Goal: Information Seeking & Learning: Learn about a topic

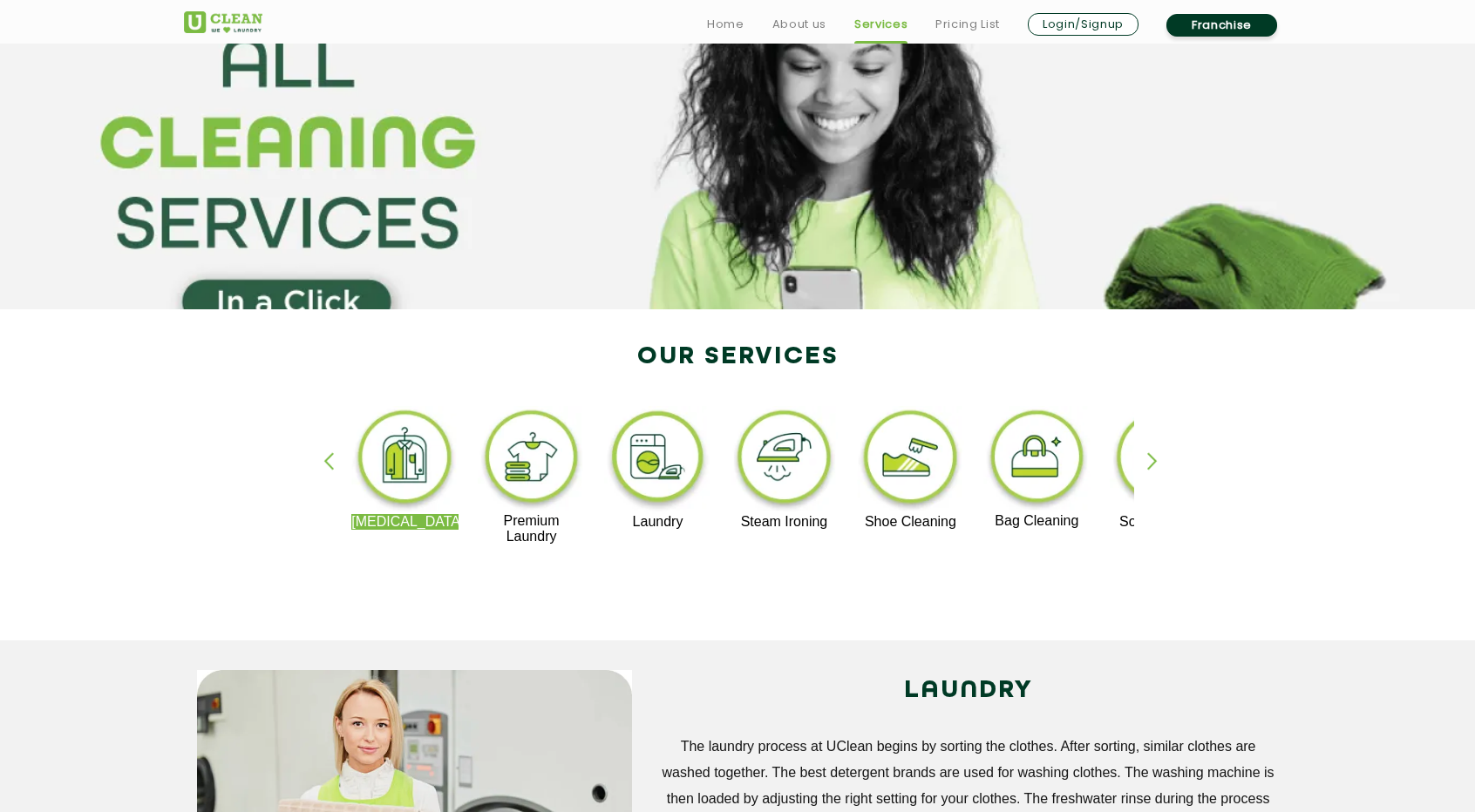
scroll to position [92, 0]
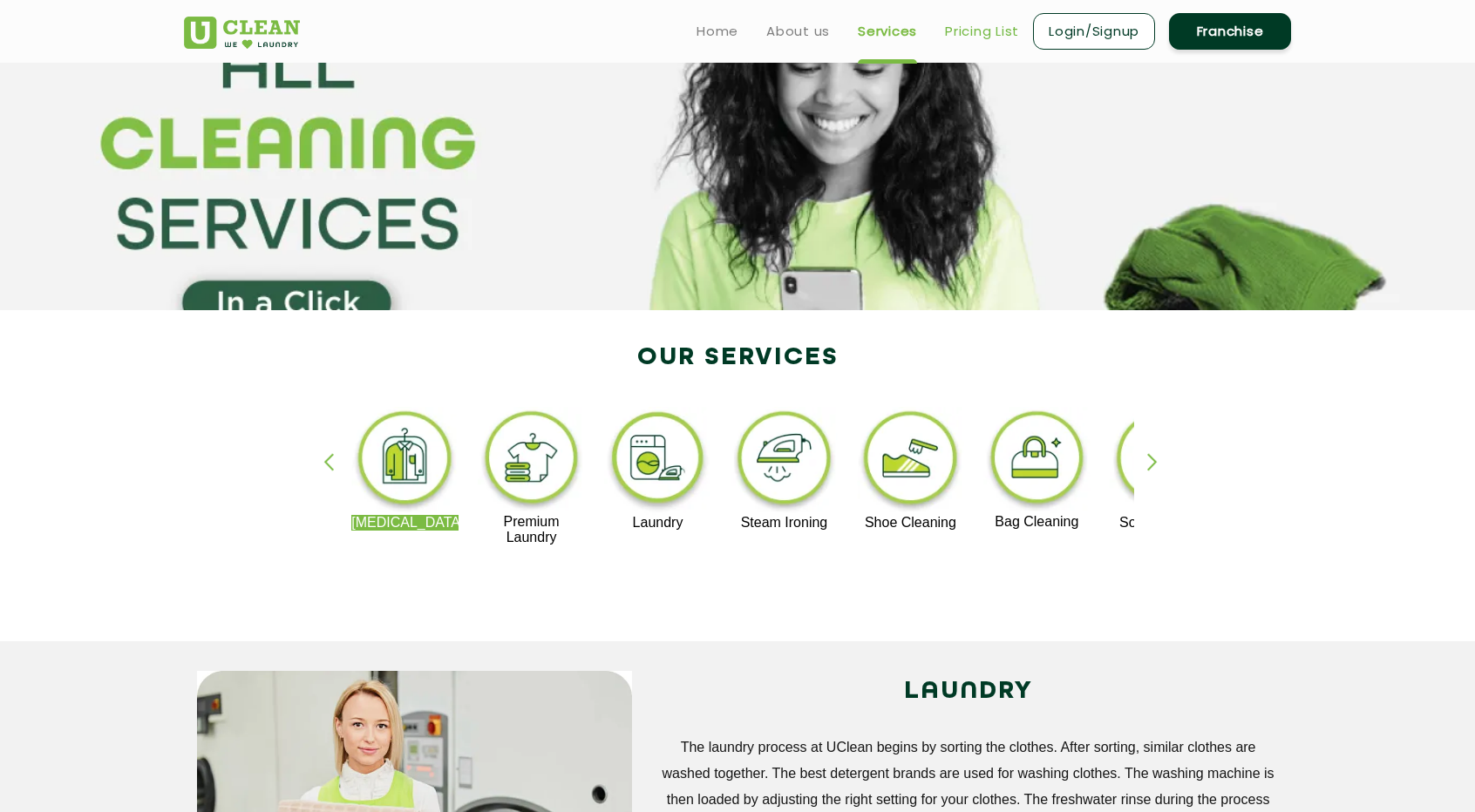
click at [971, 27] on link "Pricing List" at bounding box center [981, 32] width 74 height 21
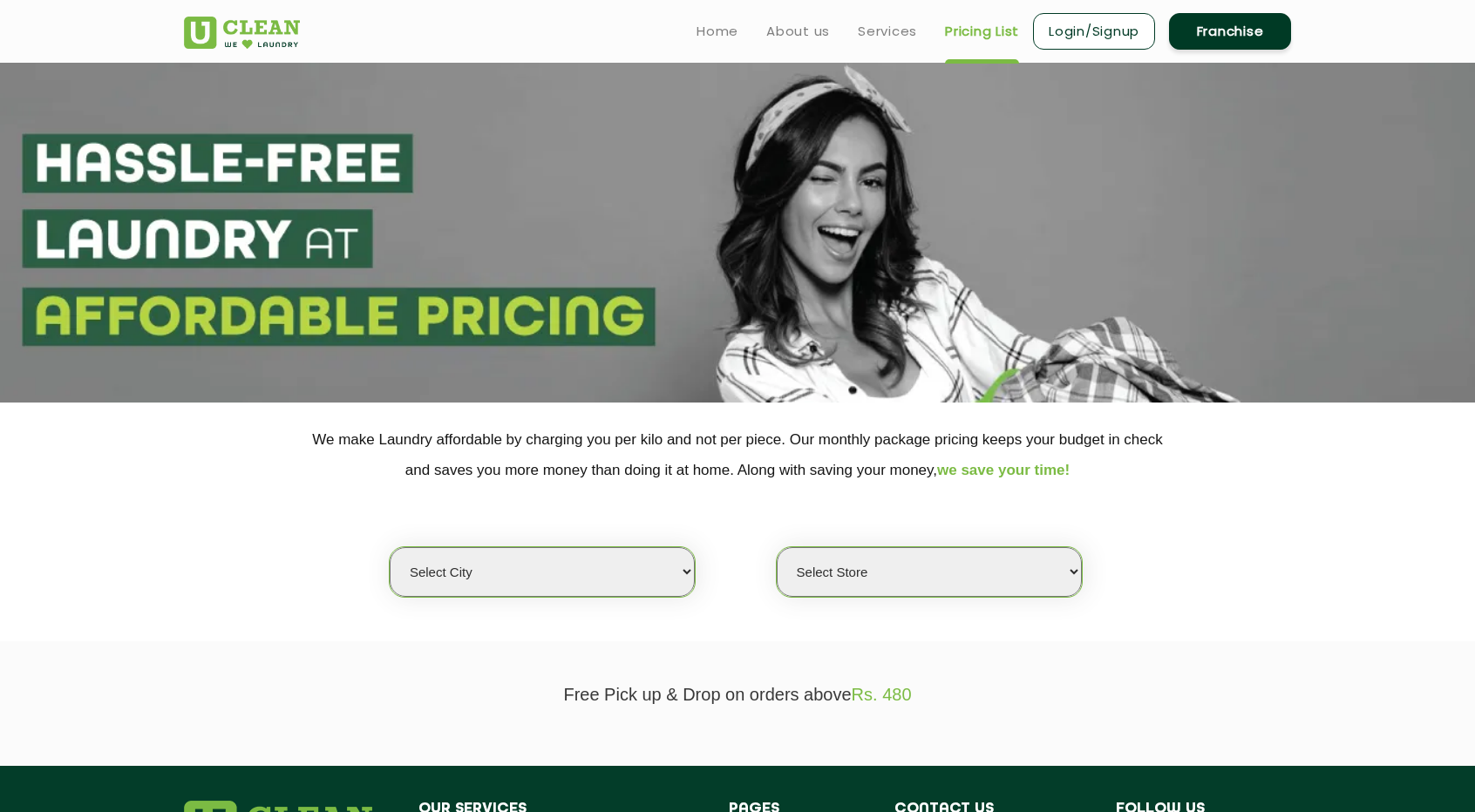
click at [665, 570] on select "Select city [GEOGRAPHIC_DATA] [GEOGRAPHIC_DATA] [GEOGRAPHIC_DATA] [GEOGRAPHIC_D…" at bounding box center [543, 572] width 305 height 50
select select "67"
click at [390, 547] on select "Select city [GEOGRAPHIC_DATA] [GEOGRAPHIC_DATA] [GEOGRAPHIC_DATA] [GEOGRAPHIC_D…" at bounding box center [543, 572] width 305 height 50
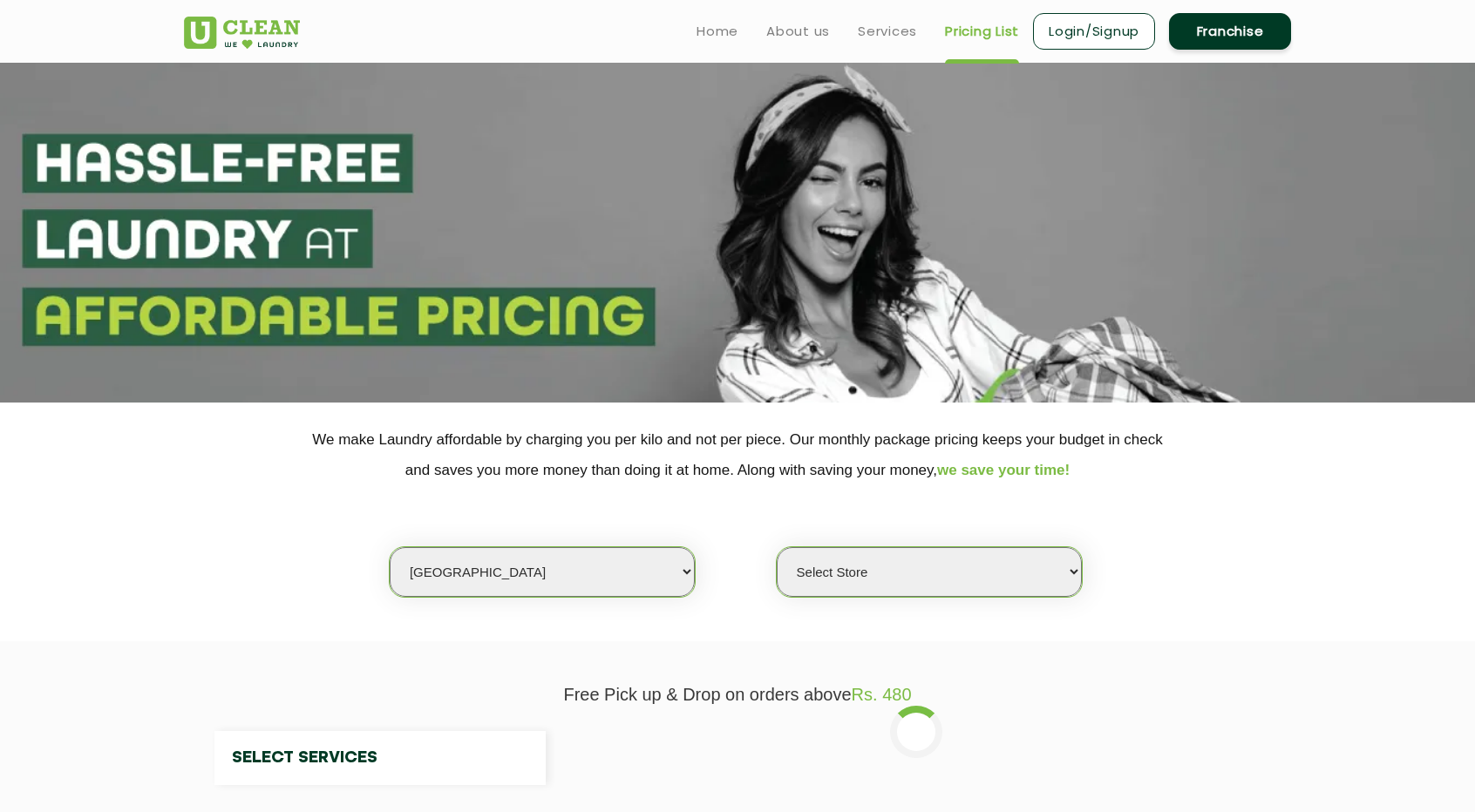
click at [854, 566] on select "Select Store" at bounding box center [930, 572] width 305 height 50
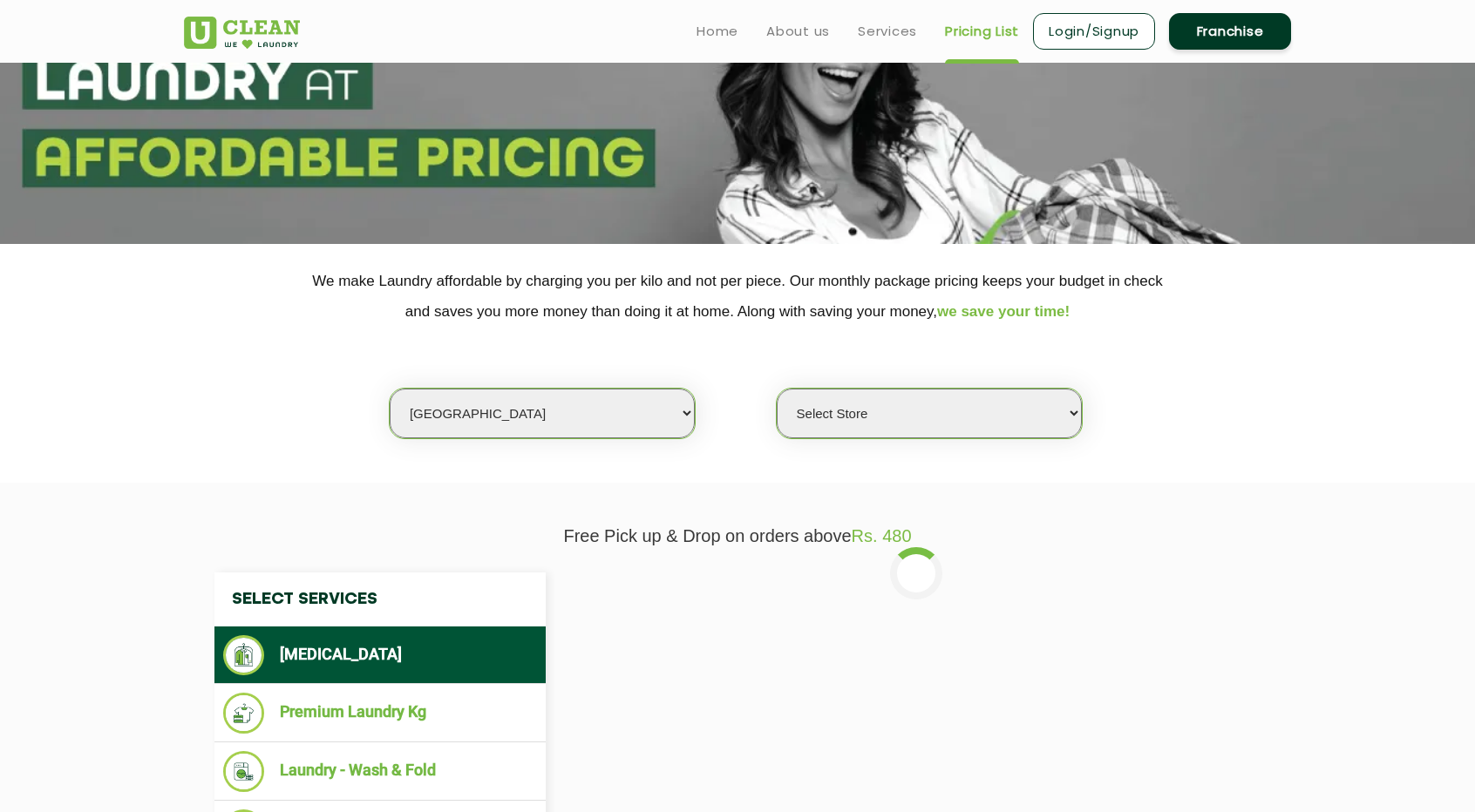
scroll to position [164, 0]
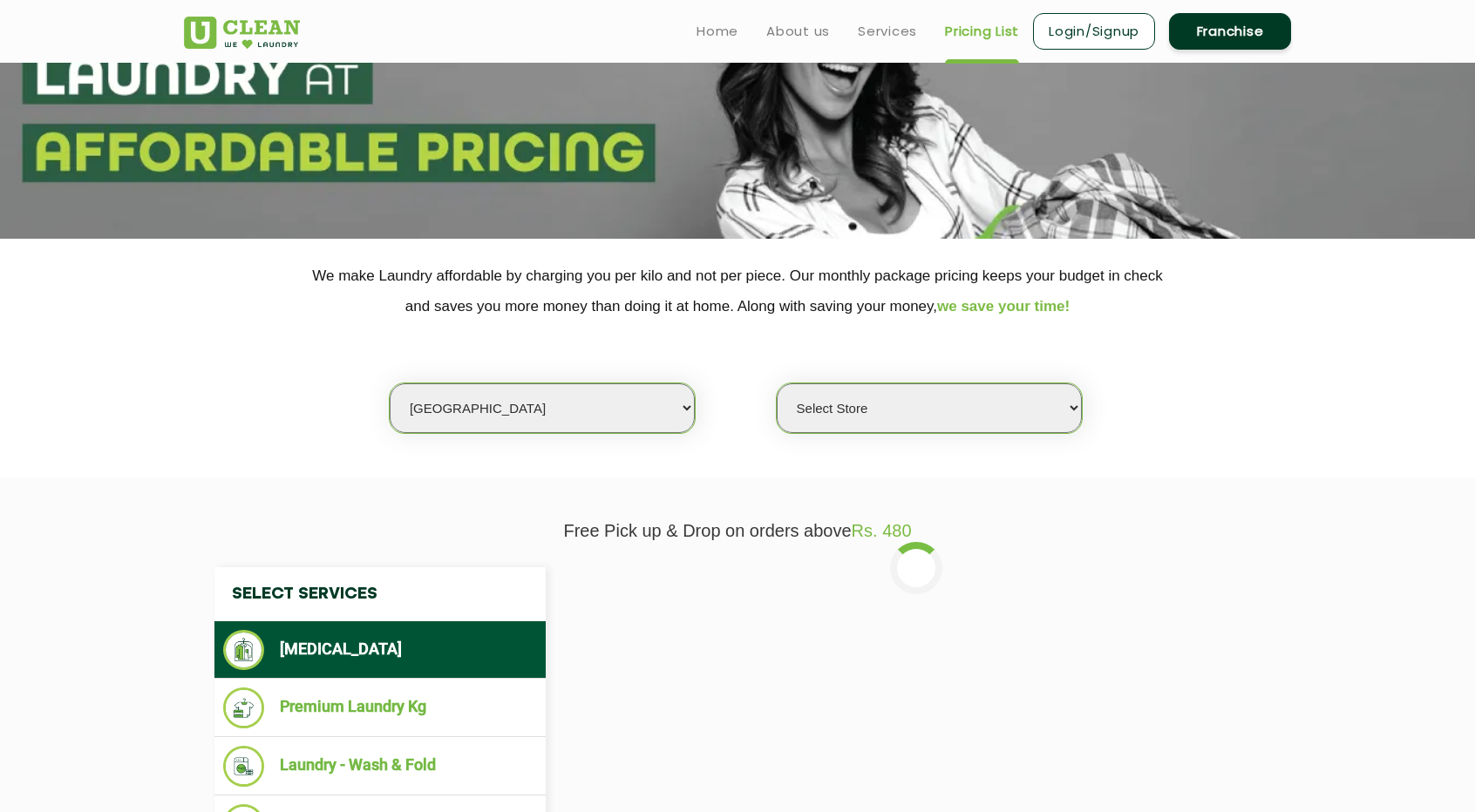
click at [979, 394] on select "Select Store [GEOGRAPHIC_DATA] [GEOGRAPHIC_DATA] [GEOGRAPHIC_DATA] [GEOGRAPHIC_…" at bounding box center [930, 408] width 305 height 50
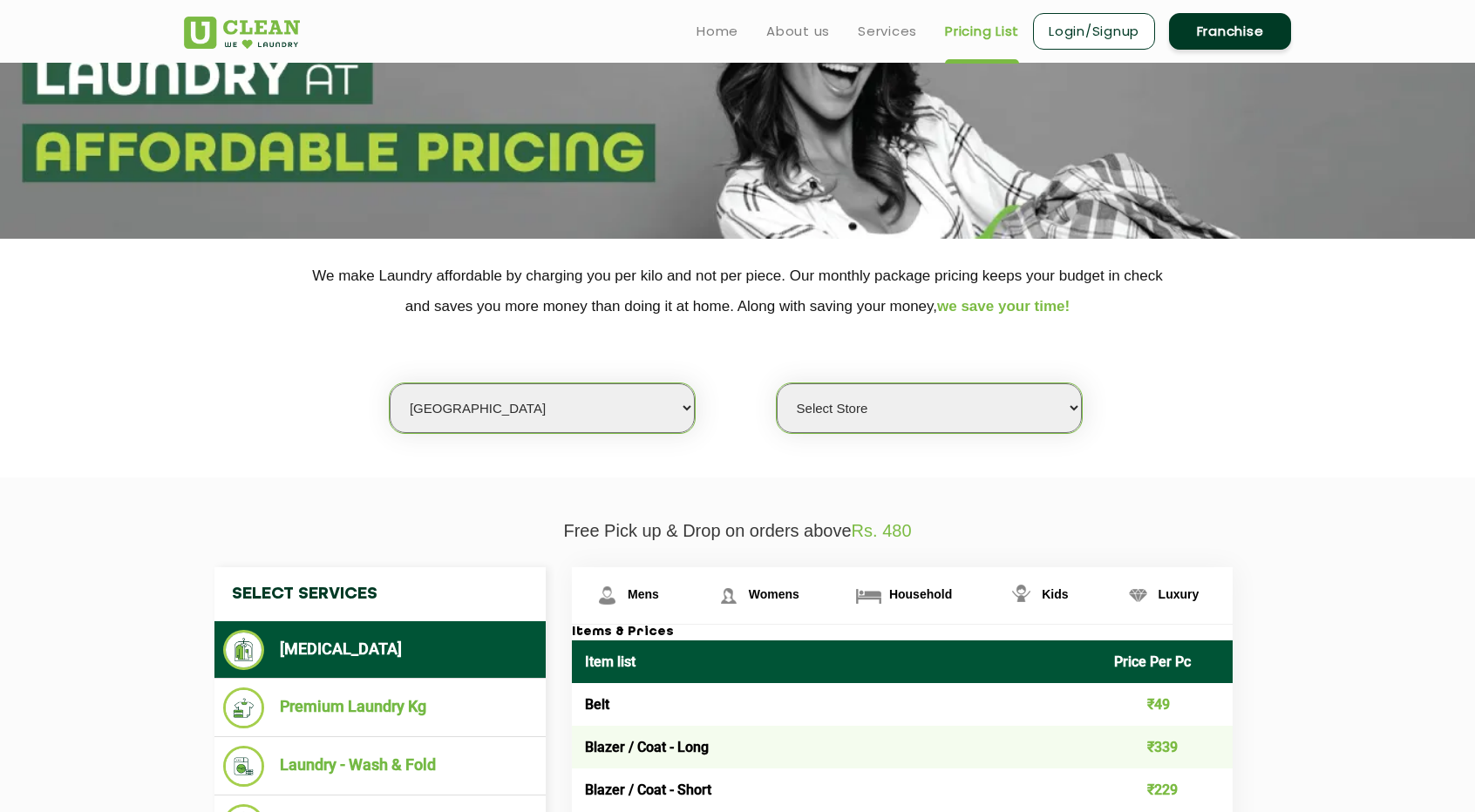
select select "607"
click at [777, 383] on select "Select Store [GEOGRAPHIC_DATA] [GEOGRAPHIC_DATA] [GEOGRAPHIC_DATA] [GEOGRAPHIC_…" at bounding box center [930, 408] width 305 height 50
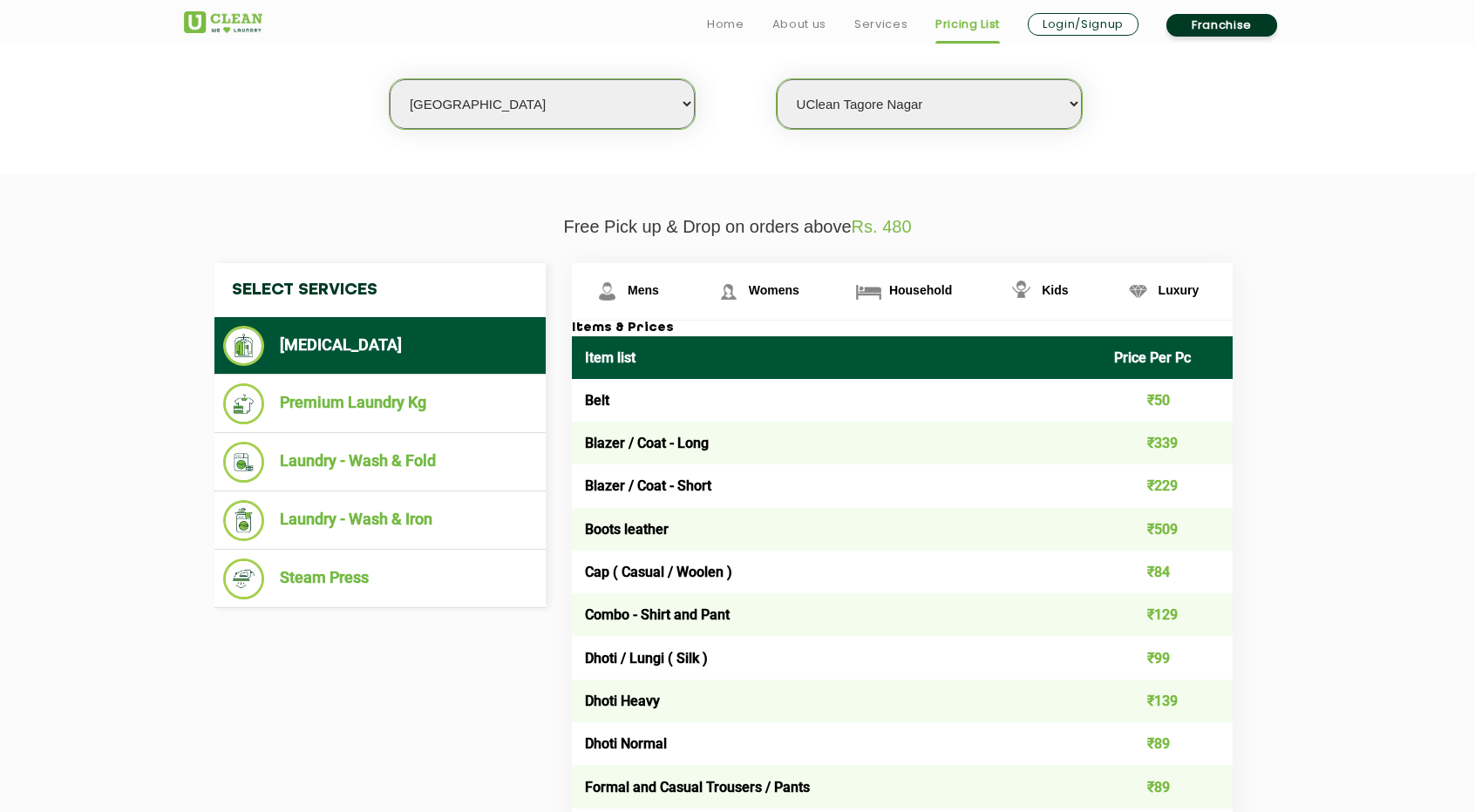
scroll to position [470, 0]
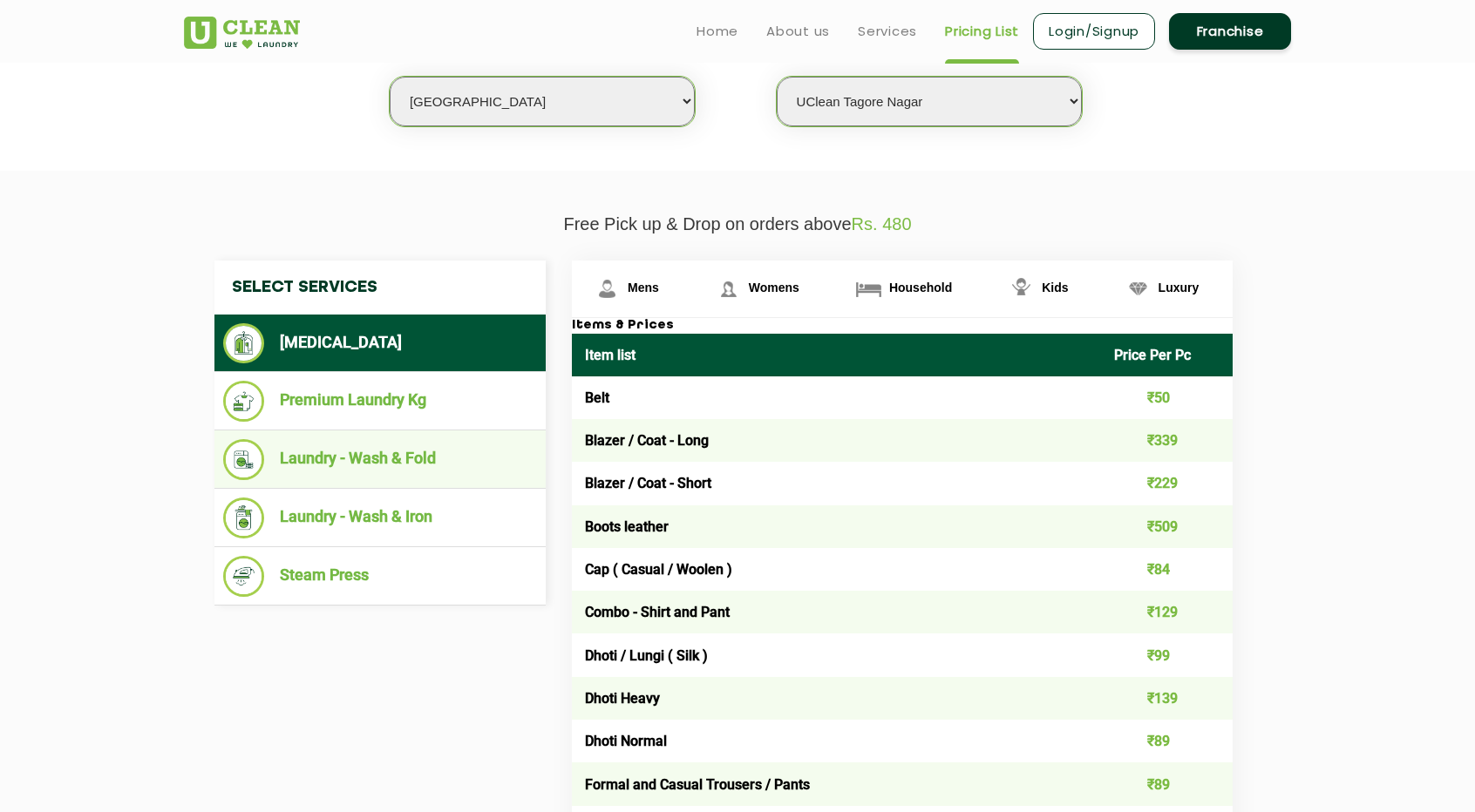
click at [476, 439] on li "Laundry - Wash & Fold" at bounding box center [379, 459] width 314 height 41
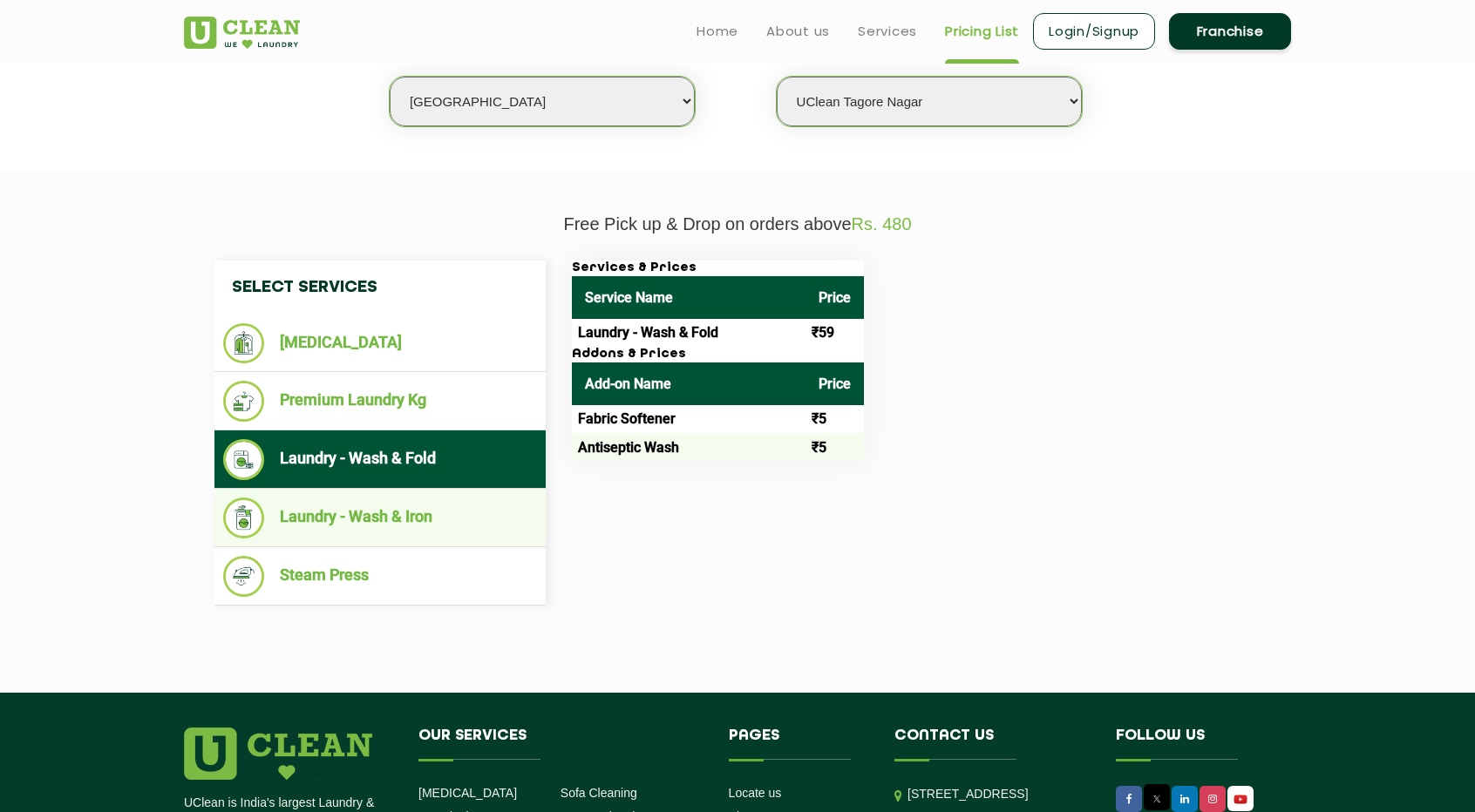
click at [481, 518] on li "Laundry - Wash & Iron" at bounding box center [379, 517] width 314 height 41
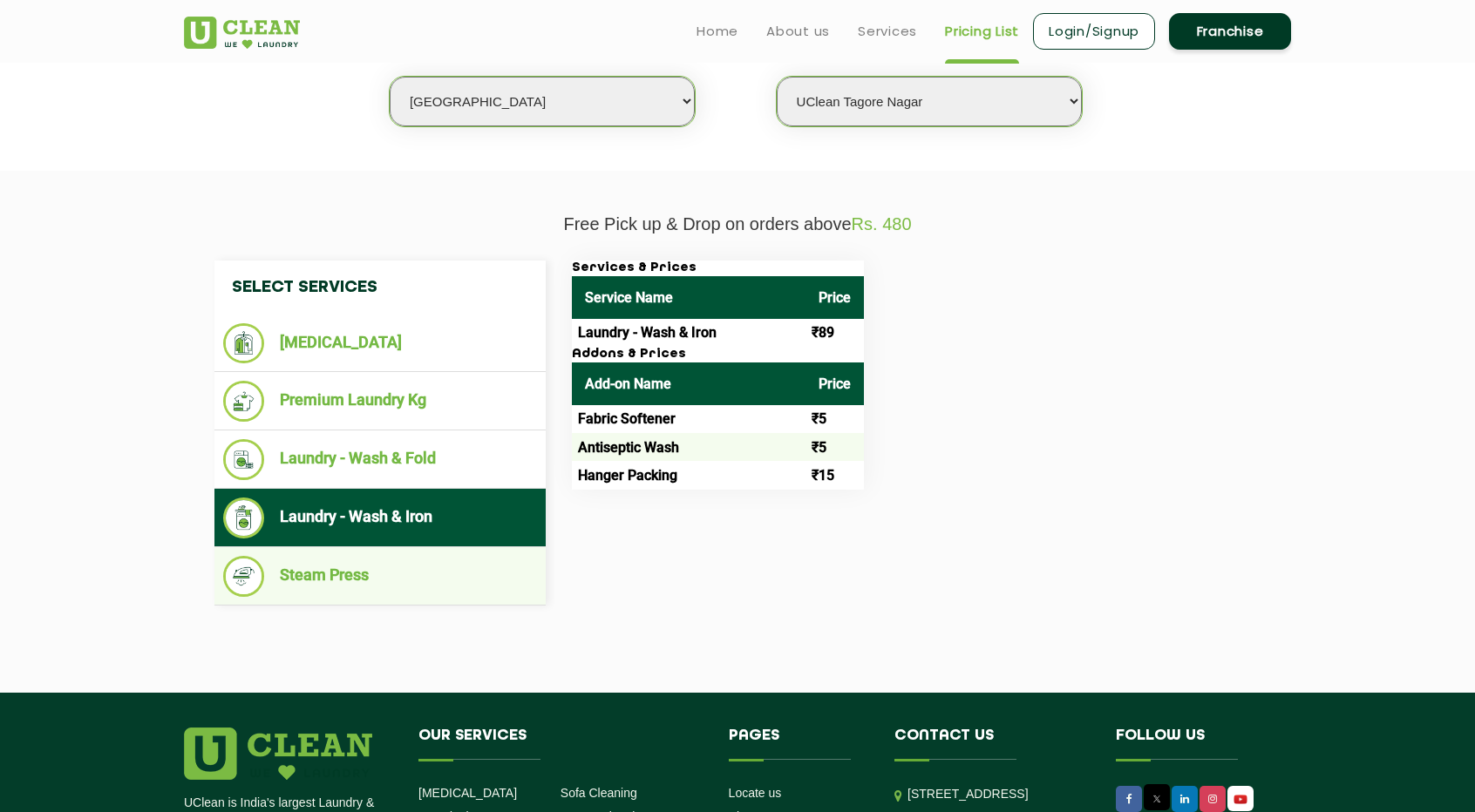
click at [454, 570] on li "Steam Press" at bounding box center [379, 576] width 314 height 41
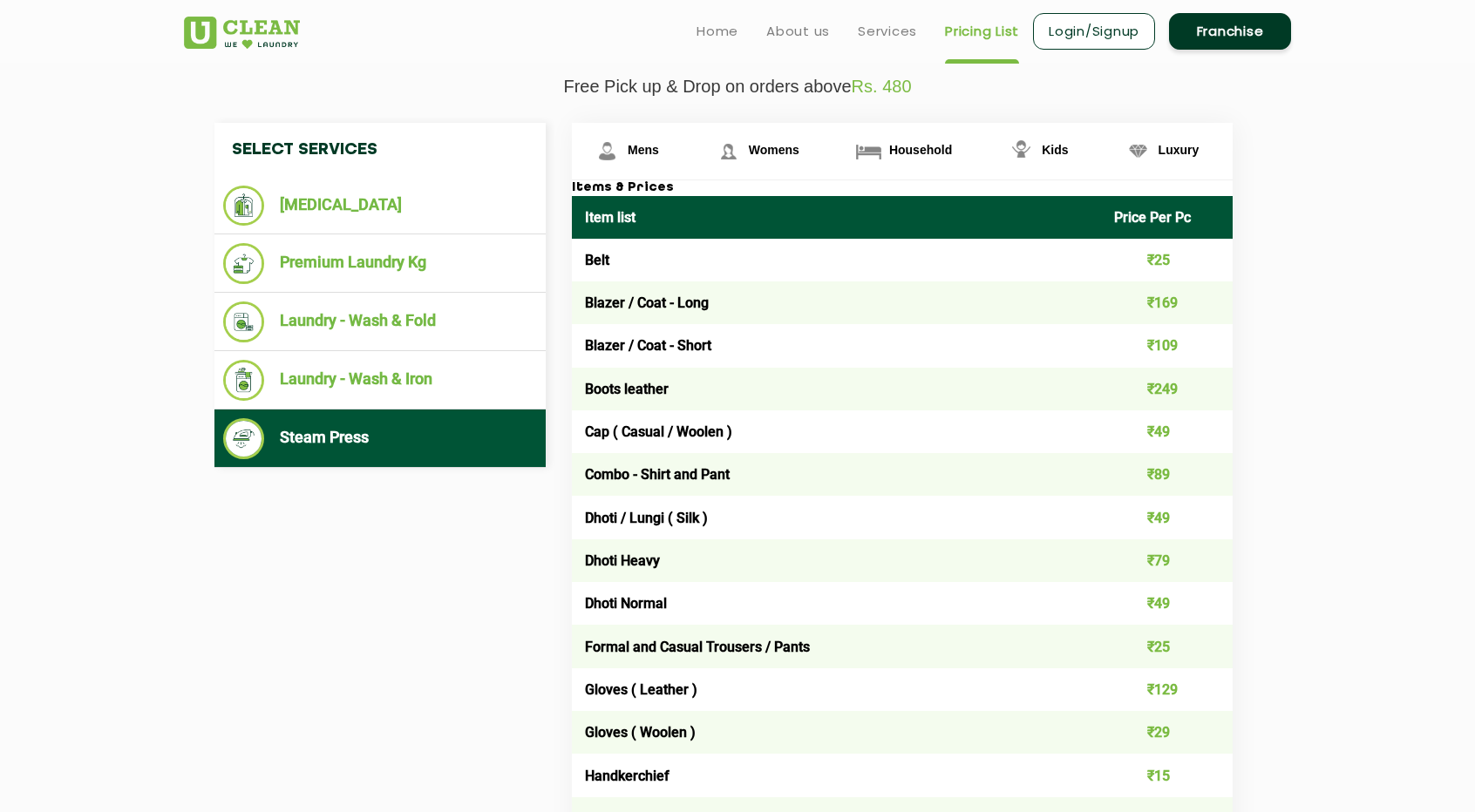
scroll to position [609, 0]
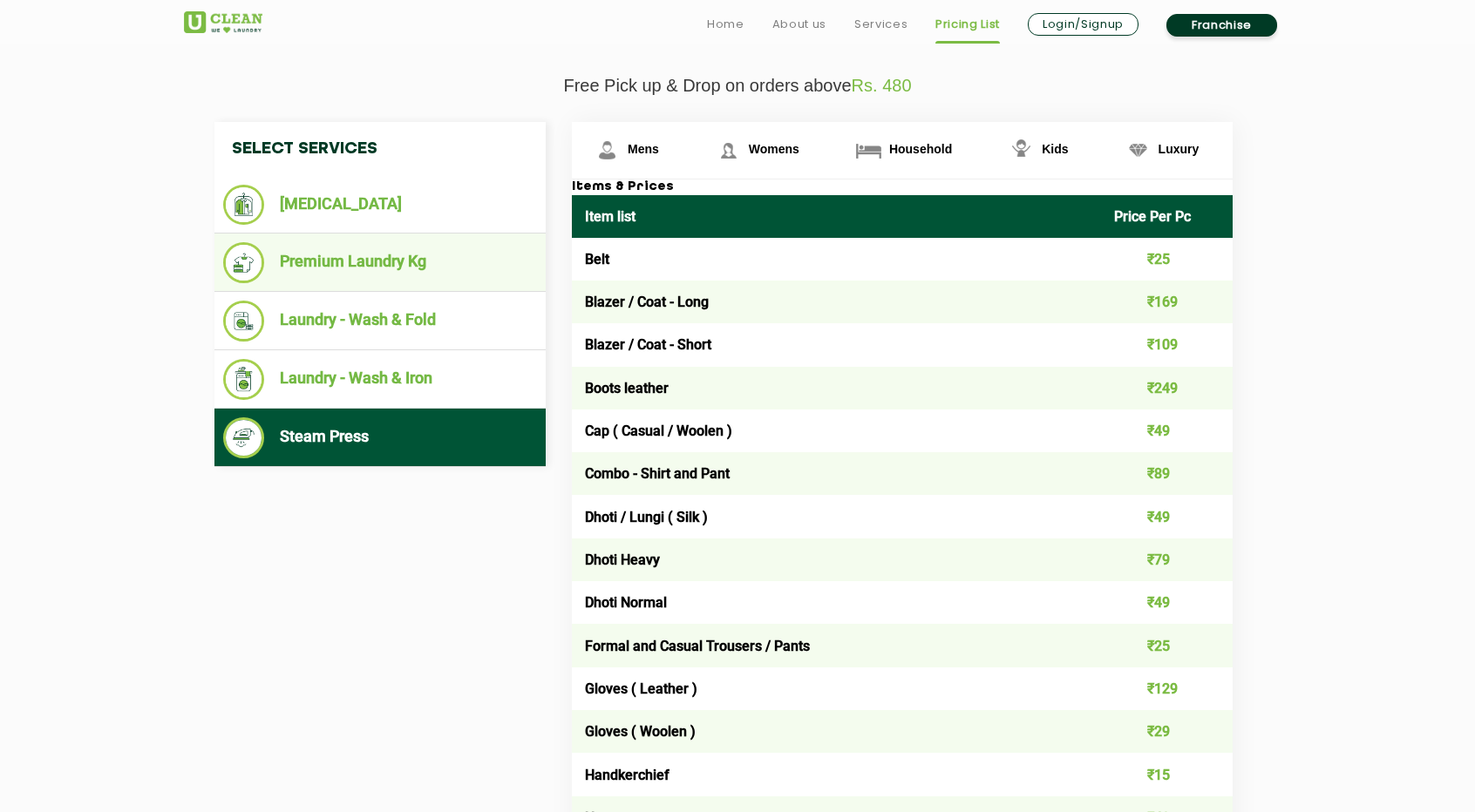
click at [432, 259] on li "Premium Laundry Kg" at bounding box center [379, 262] width 314 height 41
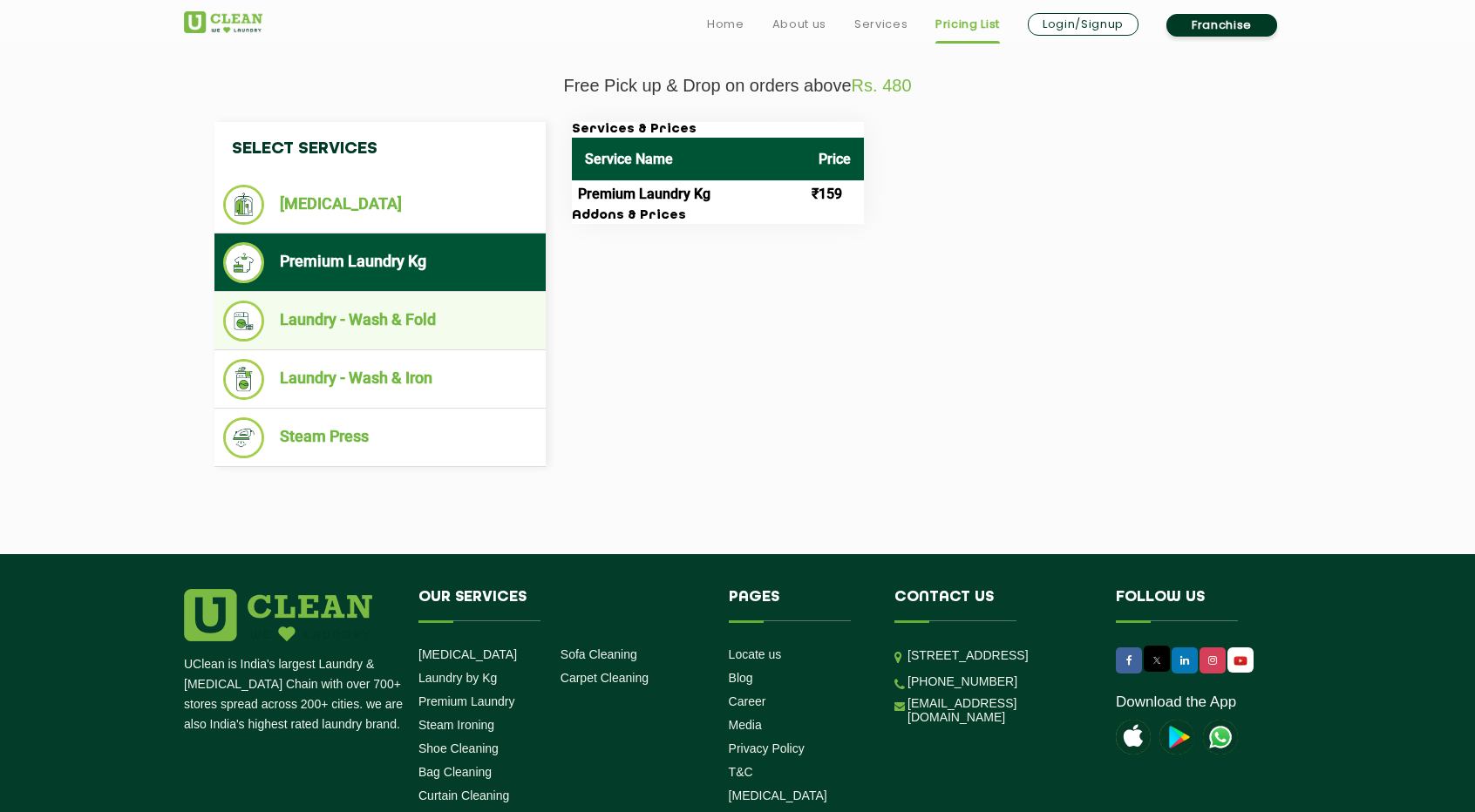
click at [404, 309] on li "Laundry - Wash & Fold" at bounding box center [379, 321] width 314 height 41
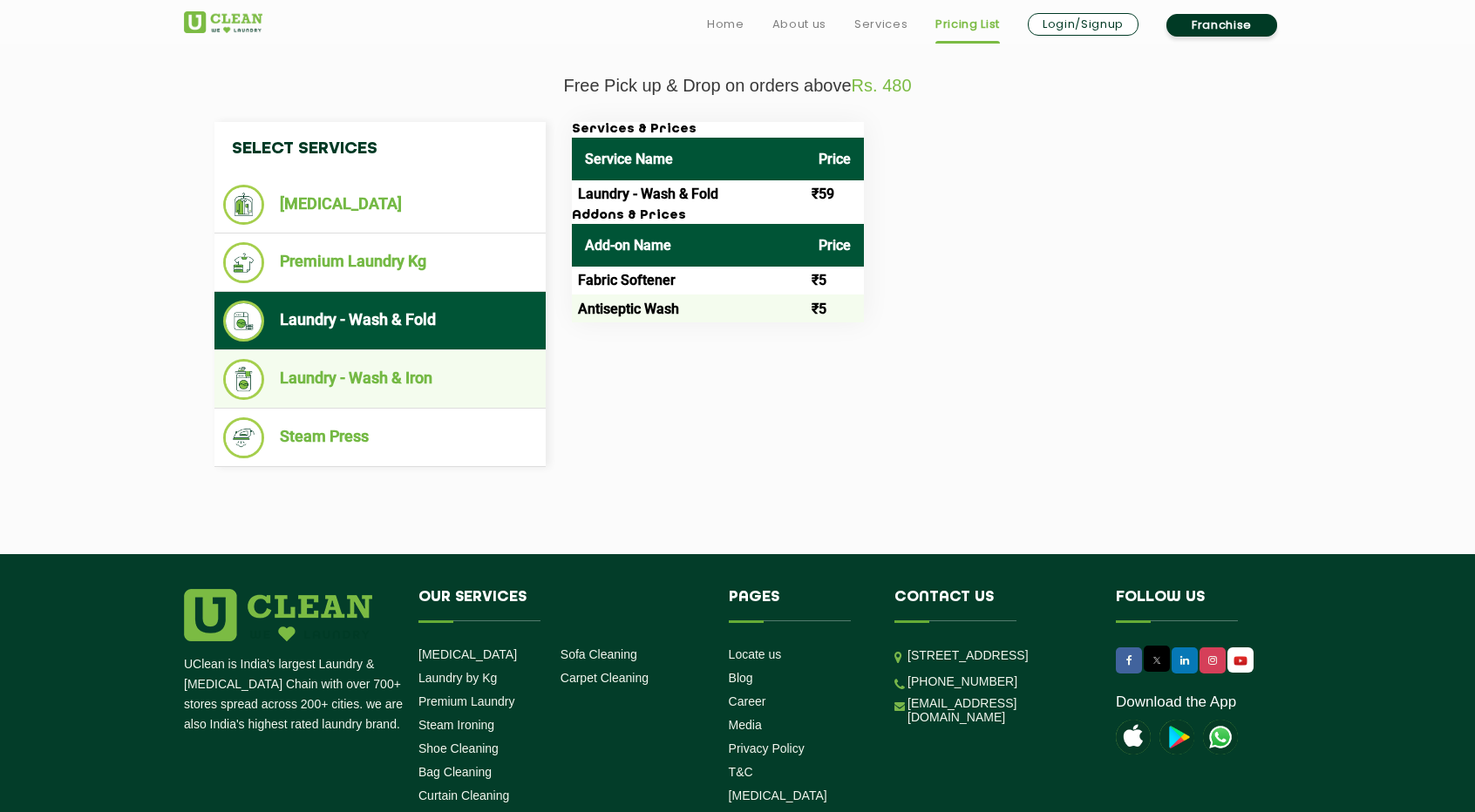
click at [375, 359] on li "Laundry - Wash & Iron" at bounding box center [379, 379] width 314 height 41
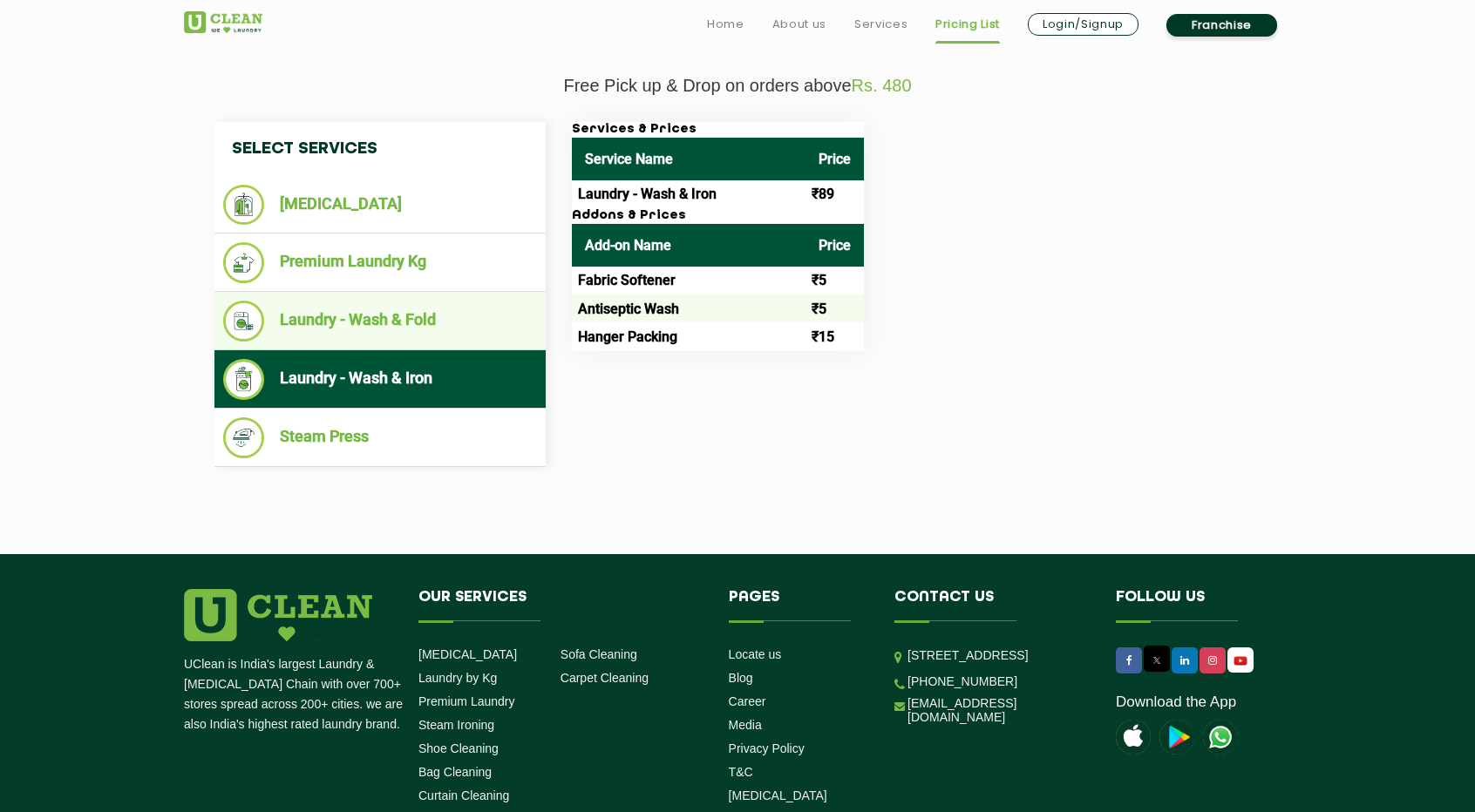
click at [463, 325] on li "Laundry - Wash & Fold" at bounding box center [379, 321] width 314 height 41
